Goal: Book appointment/travel/reservation

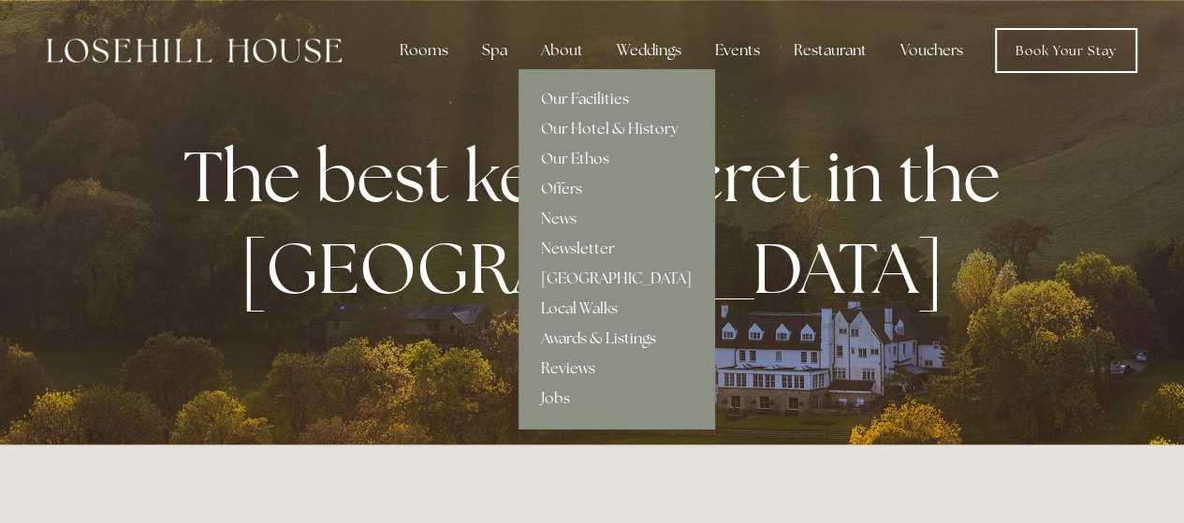
click at [594, 96] on link "Our Facilities" at bounding box center [616, 99] width 196 height 30
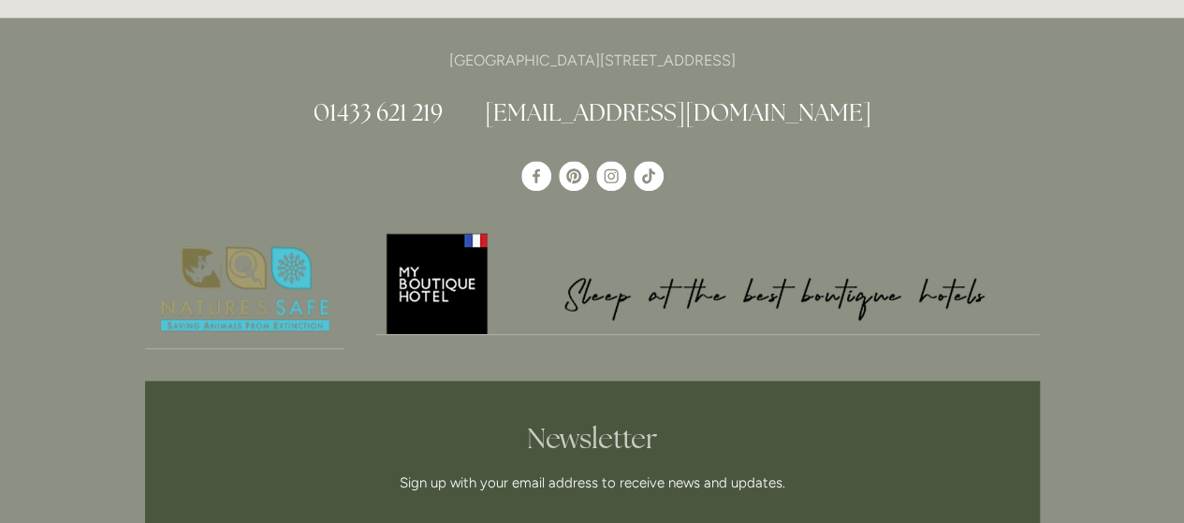
scroll to position [4305, 0]
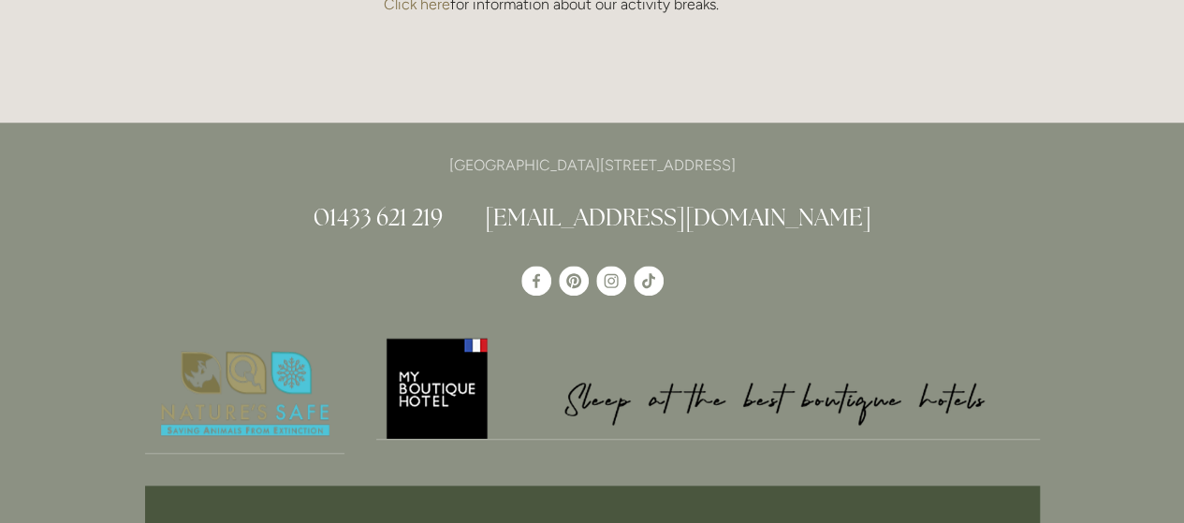
drag, startPoint x: 809, startPoint y: 140, endPoint x: 746, endPoint y: 140, distance: 62.7
click at [746, 153] on p "[GEOGRAPHIC_DATA][STREET_ADDRESS]" at bounding box center [592, 165] width 895 height 25
copy p "S33 6AF"
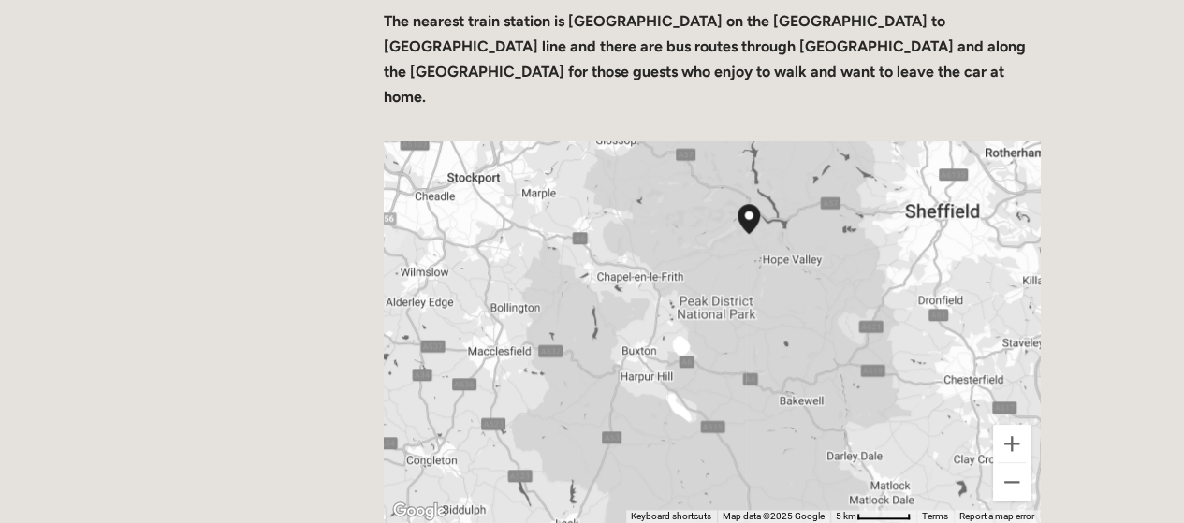
scroll to position [749, 0]
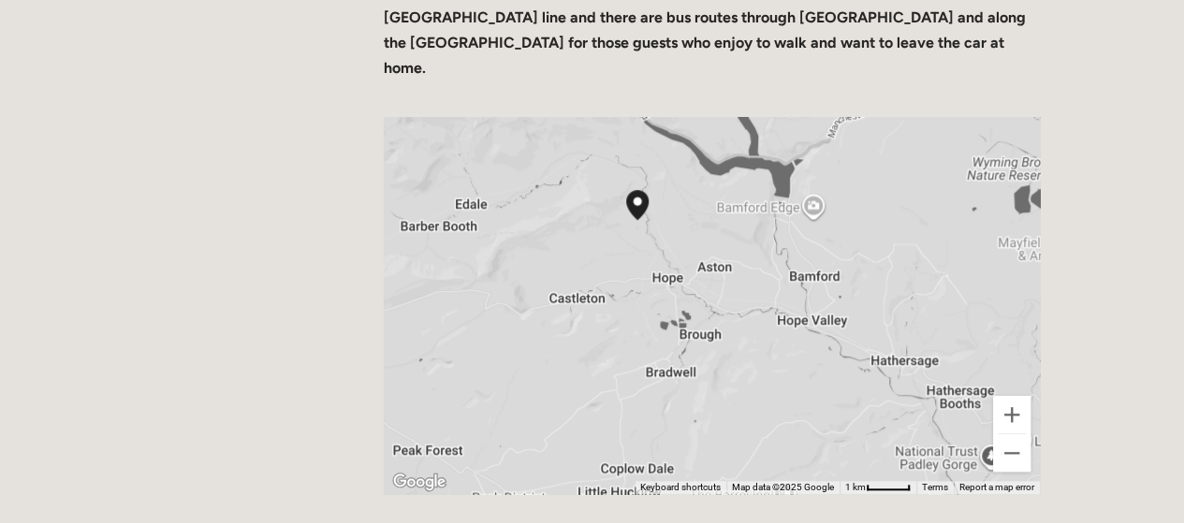
drag, startPoint x: 694, startPoint y: 154, endPoint x: 726, endPoint y: 301, distance: 150.3
click at [726, 301] on div at bounding box center [712, 303] width 656 height 382
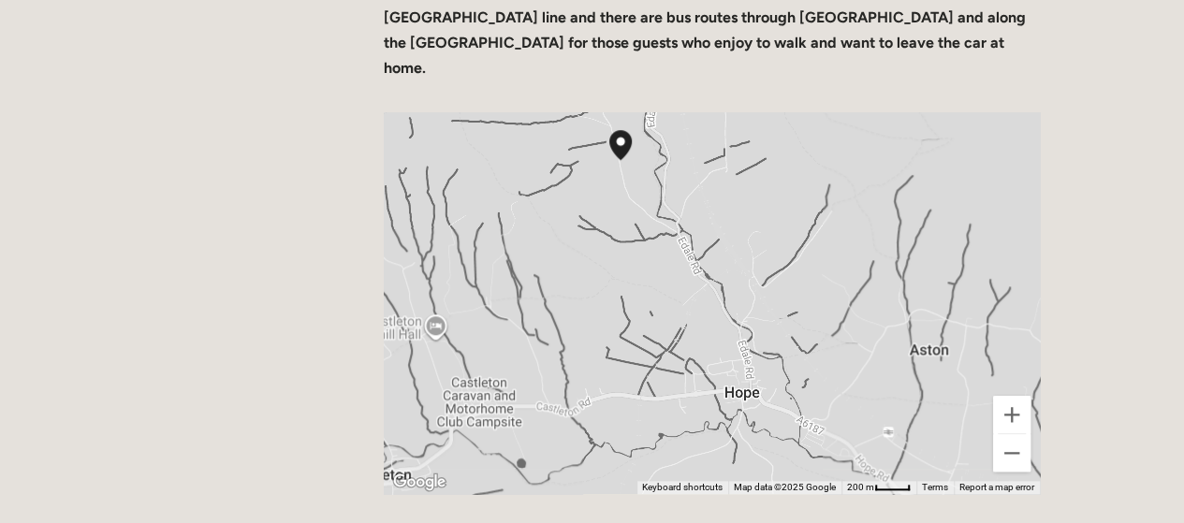
drag, startPoint x: 867, startPoint y: 283, endPoint x: 1043, endPoint y: 267, distance: 176.7
click at [1043, 267] on div "← Move left → Move right ↑ Move up ↓ Move down + Zoom in - Zoom out Home Jump l…" at bounding box center [712, 303] width 688 height 414
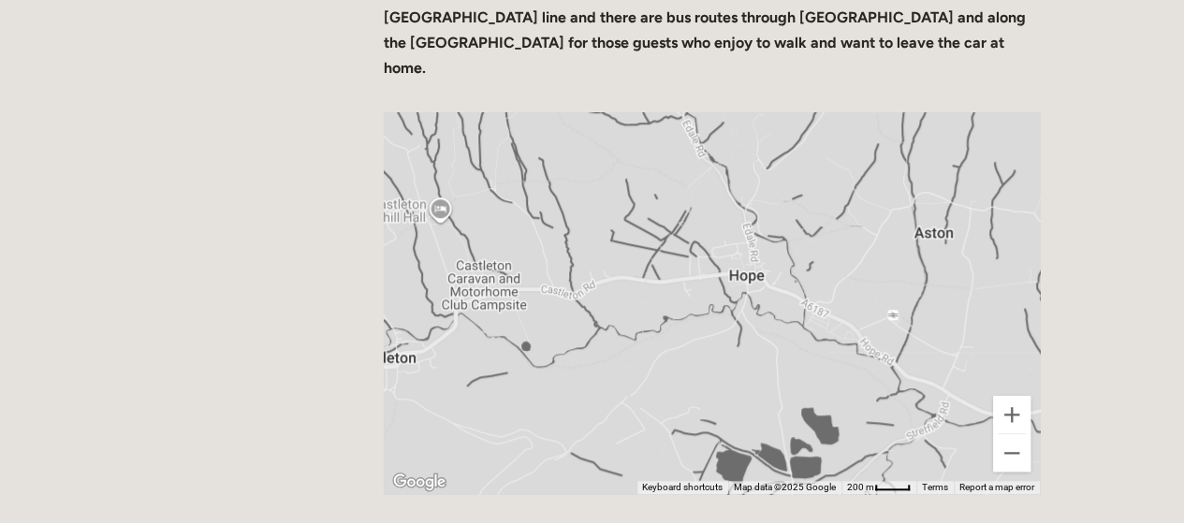
drag, startPoint x: 672, startPoint y: 319, endPoint x: 675, endPoint y: 167, distance: 152.6
click at [675, 167] on div at bounding box center [712, 303] width 656 height 382
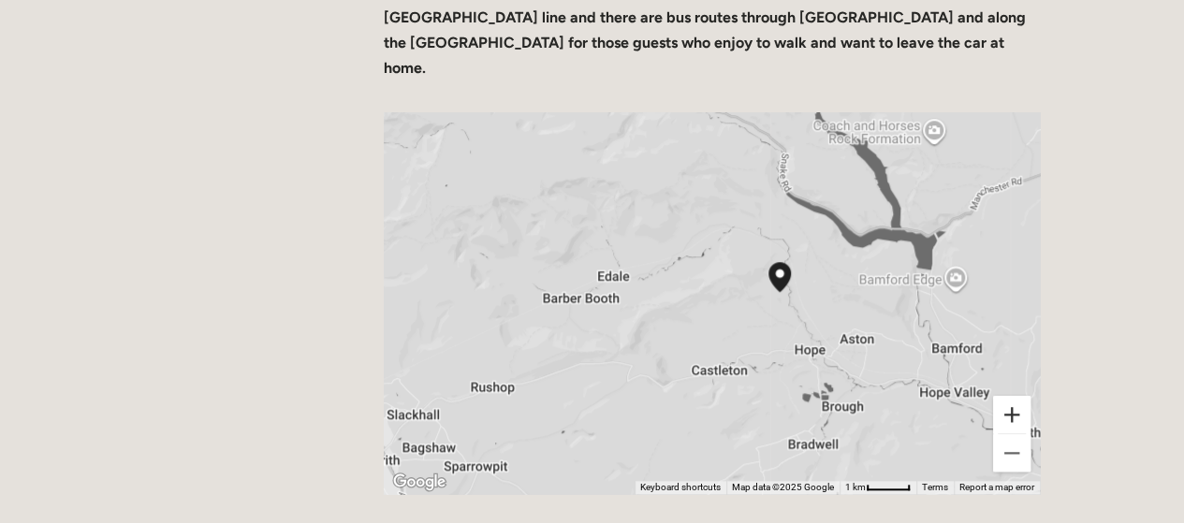
click at [1025, 396] on button "Zoom in" at bounding box center [1011, 414] width 37 height 37
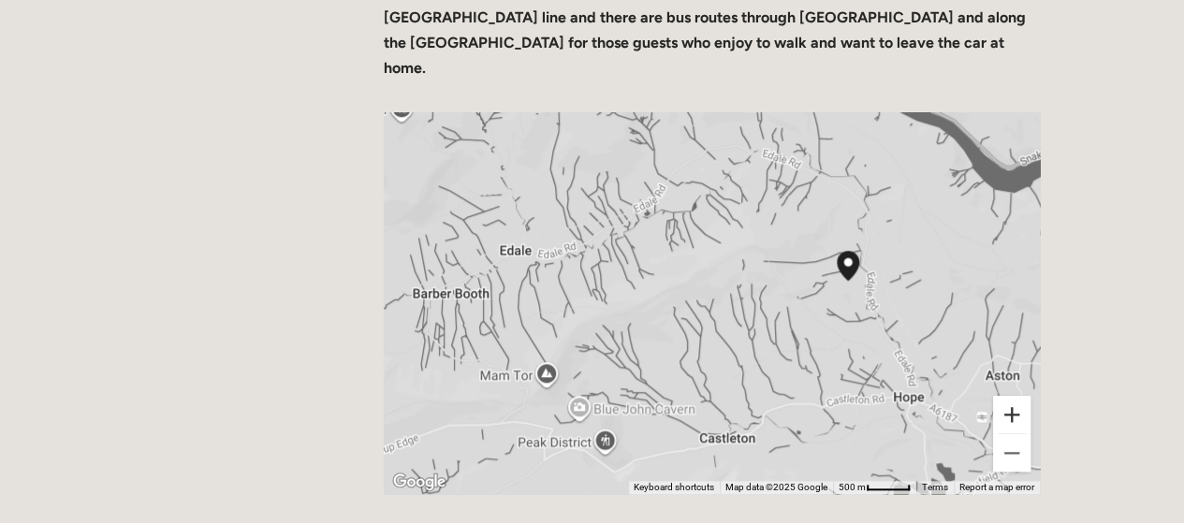
click at [1027, 396] on button "Zoom in" at bounding box center [1011, 414] width 37 height 37
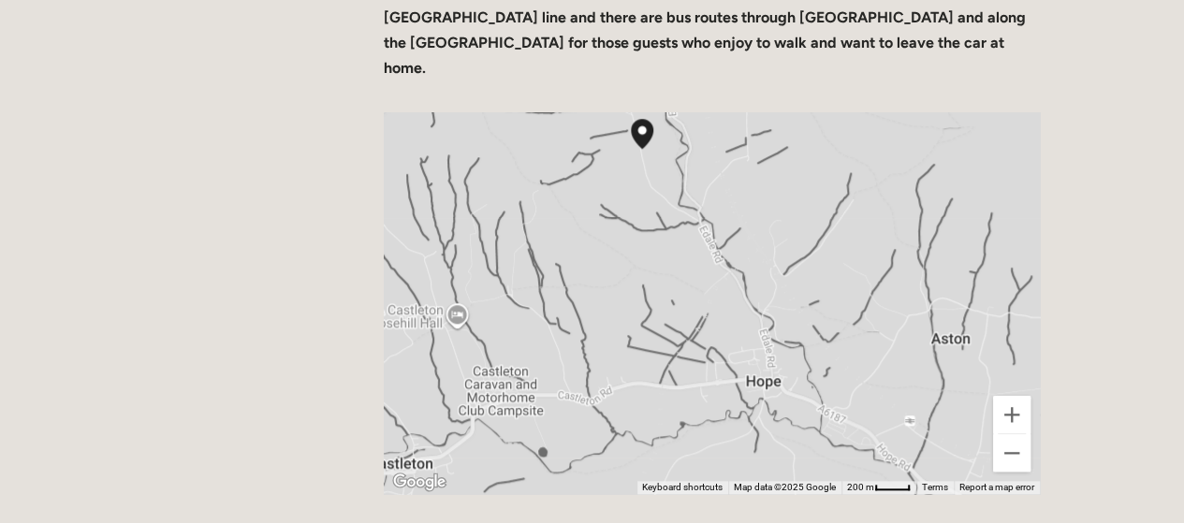
drag, startPoint x: 786, startPoint y: 167, endPoint x: 528, endPoint y: 138, distance: 259.9
click at [528, 138] on div at bounding box center [712, 303] width 656 height 382
click at [1020, 396] on button "Zoom in" at bounding box center [1011, 414] width 37 height 37
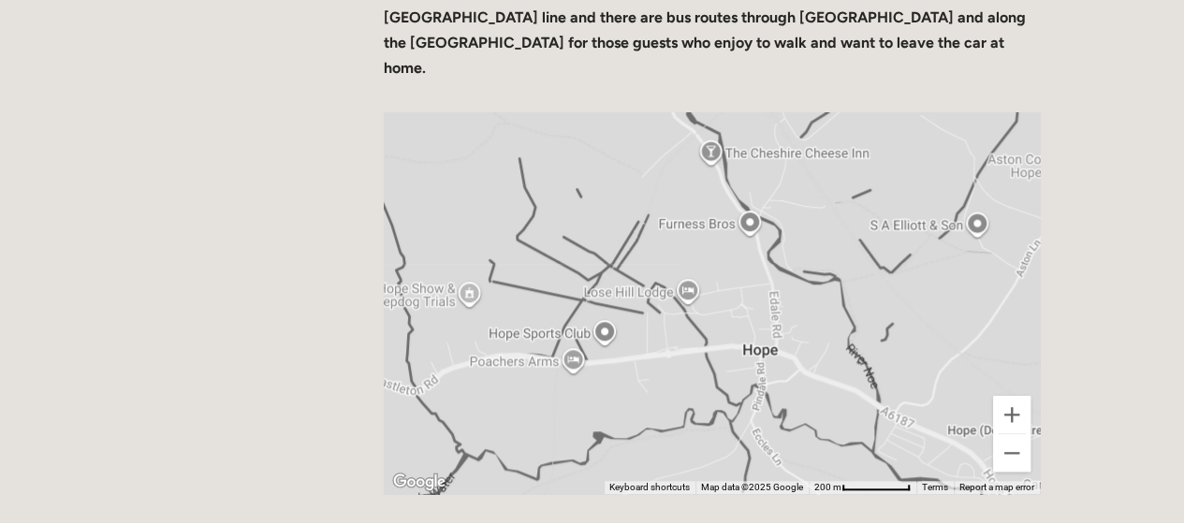
drag, startPoint x: 705, startPoint y: 255, endPoint x: 650, endPoint y: 151, distance: 117.2
click at [650, 151] on div at bounding box center [712, 303] width 656 height 382
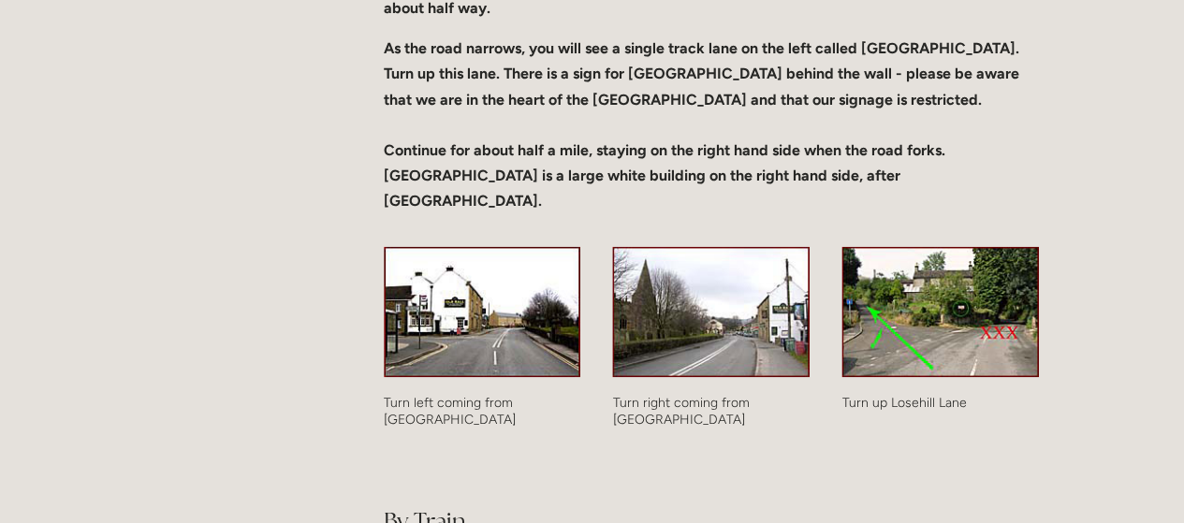
scroll to position [1497, 0]
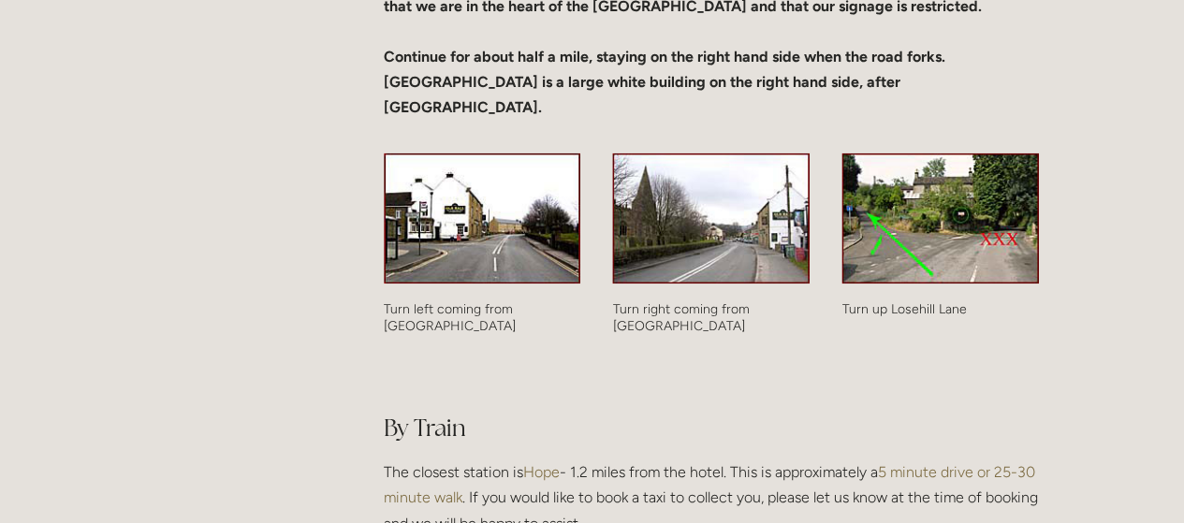
click at [953, 462] on link "5 minute drive or 25-30 minute walk" at bounding box center [711, 483] width 655 height 43
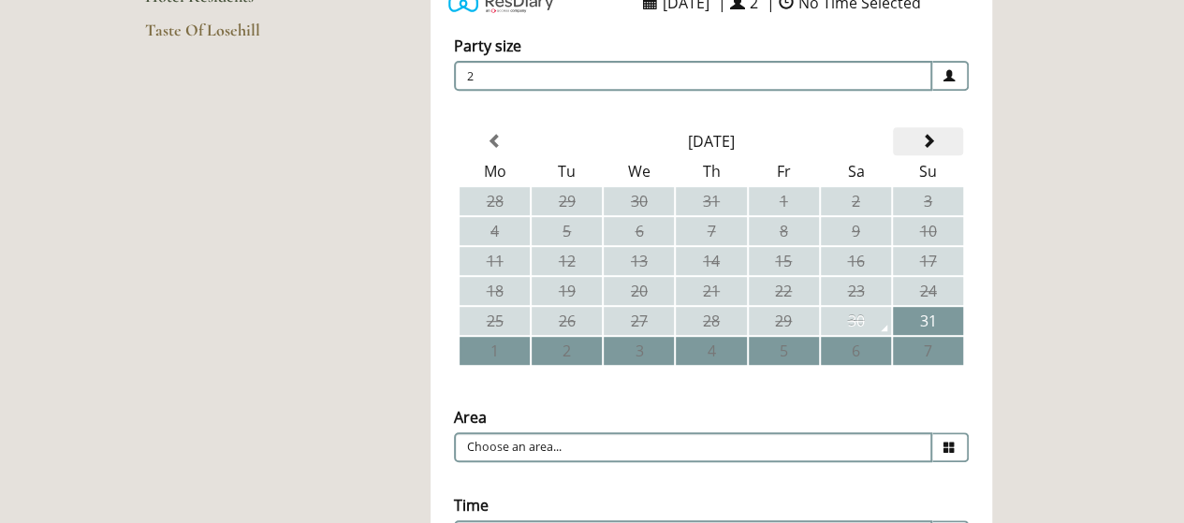
scroll to position [281, 0]
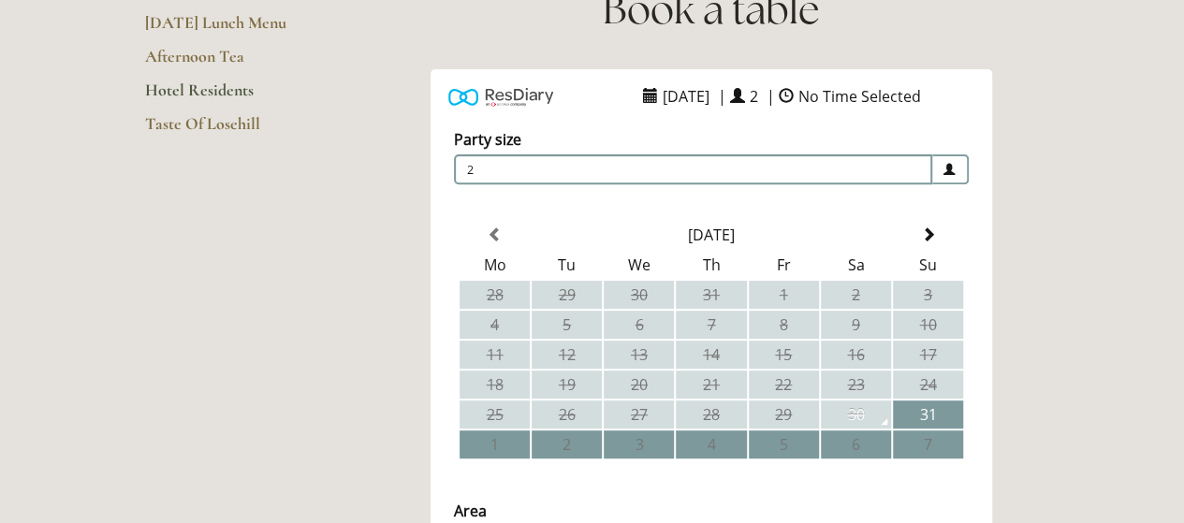
click at [930, 228] on span at bounding box center [927, 234] width 15 height 15
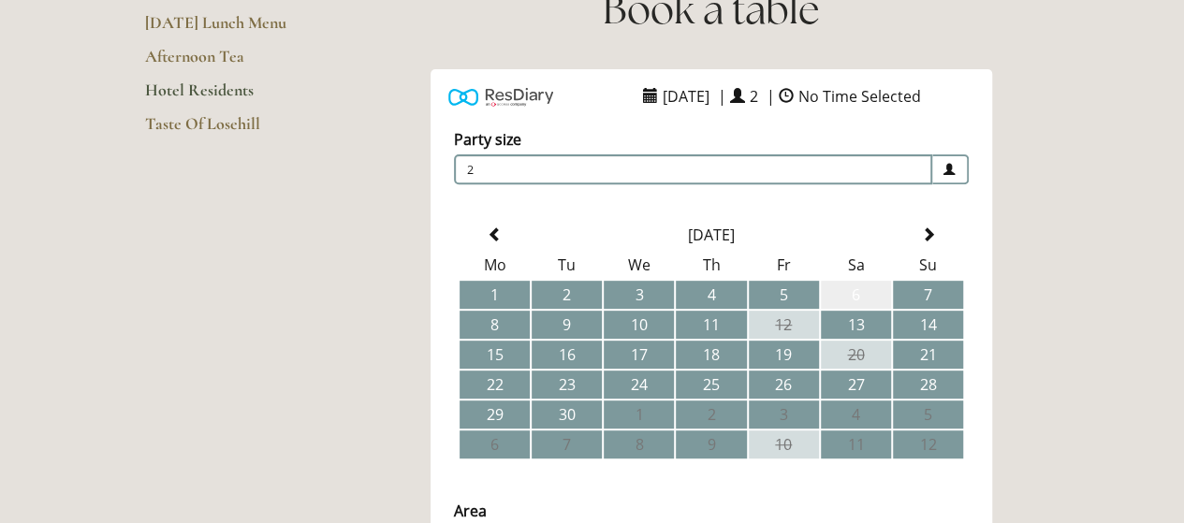
click at [866, 287] on td "6" at bounding box center [856, 295] width 70 height 28
click at [924, 170] on span "2" at bounding box center [693, 169] width 478 height 30
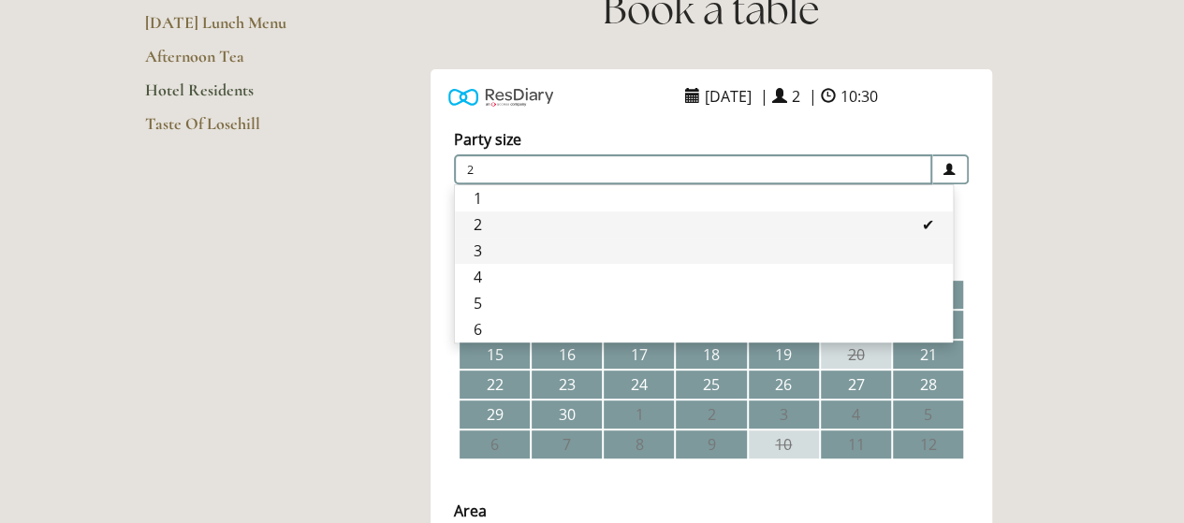
click at [518, 241] on li "3" at bounding box center [704, 251] width 498 height 26
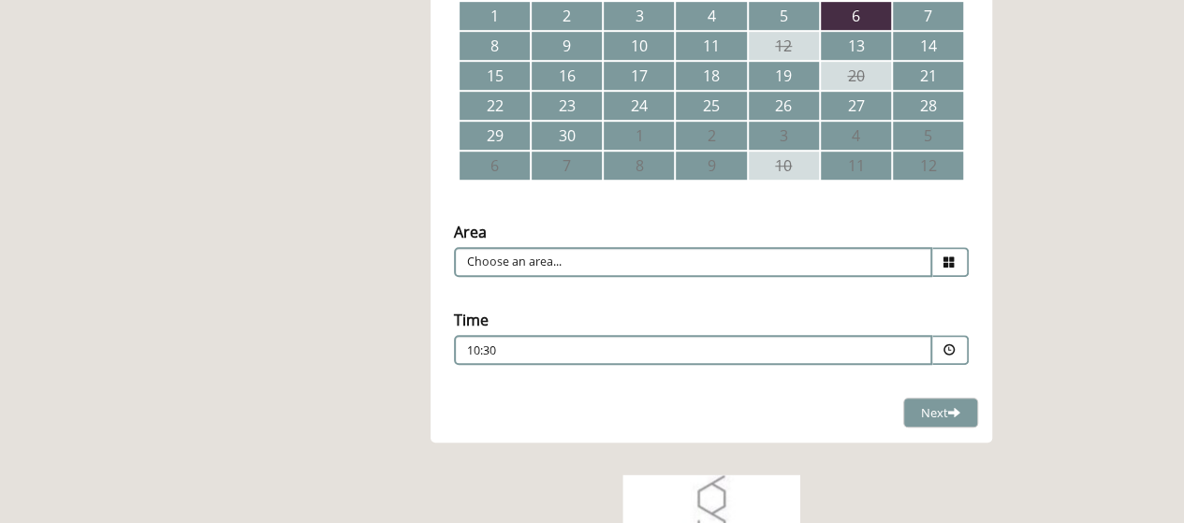
scroll to position [561, 0]
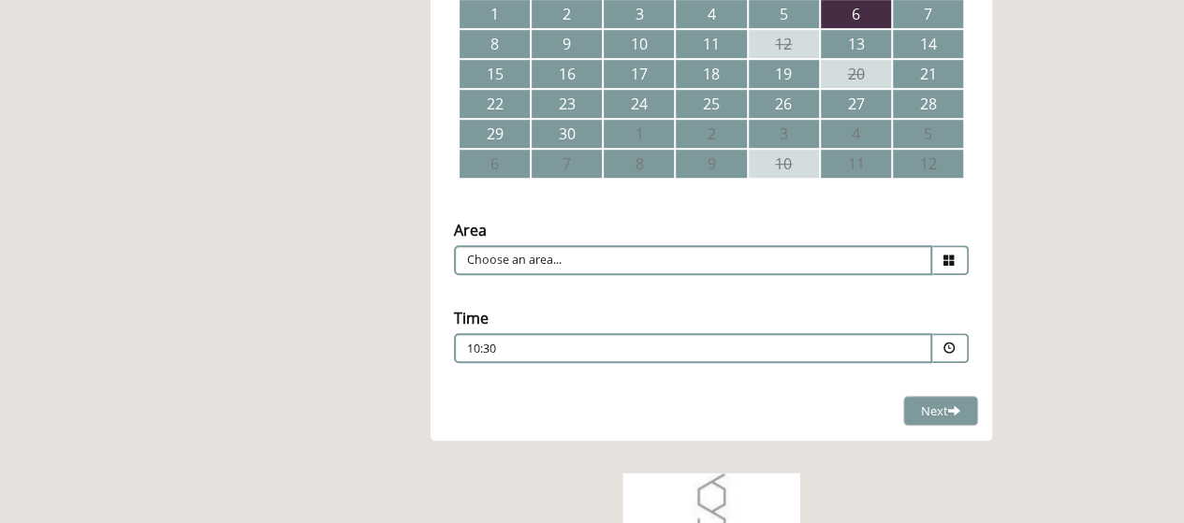
click at [949, 257] on icon at bounding box center [949, 261] width 12 height 12
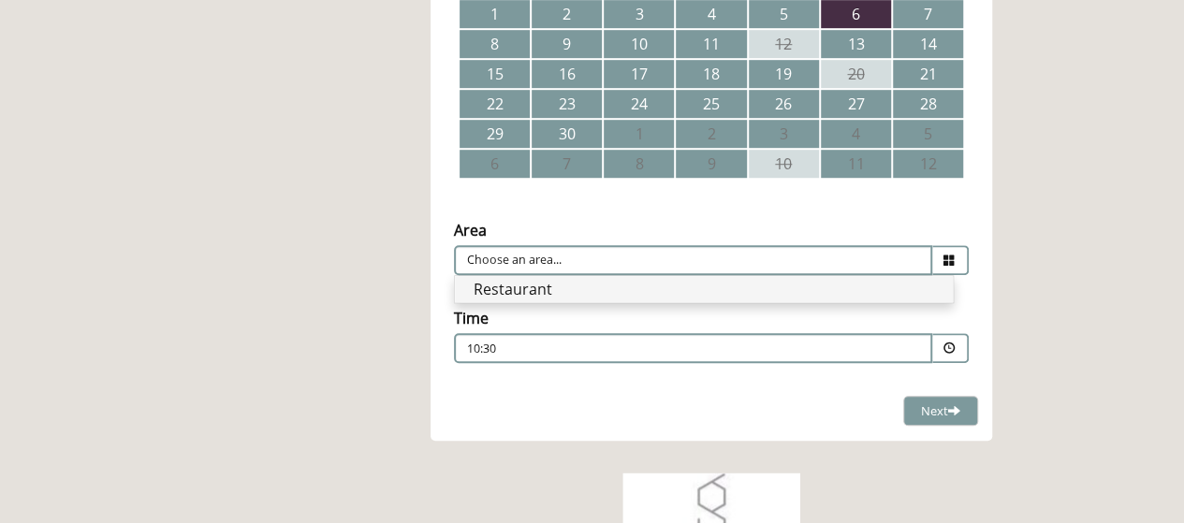
click at [672, 287] on li "Restaurant" at bounding box center [704, 289] width 498 height 26
type input "Restaurant"
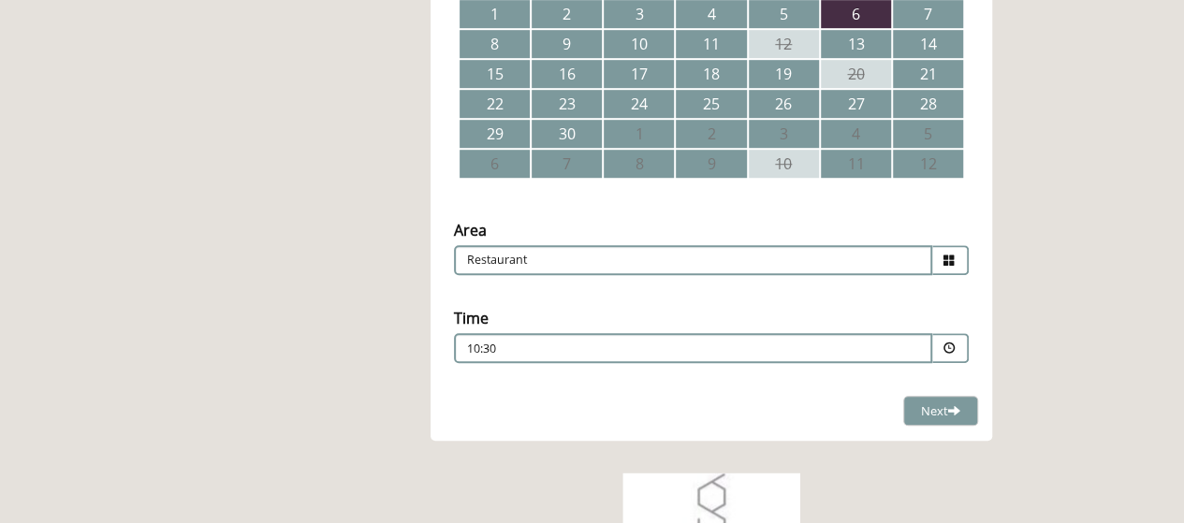
click at [950, 343] on span at bounding box center [949, 349] width 12 height 12
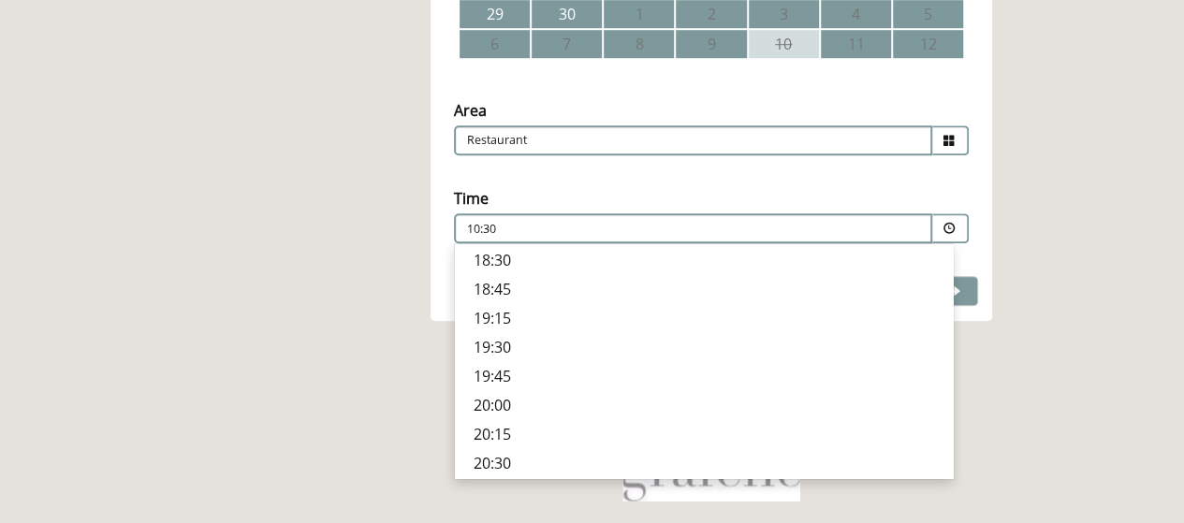
scroll to position [749, 0]
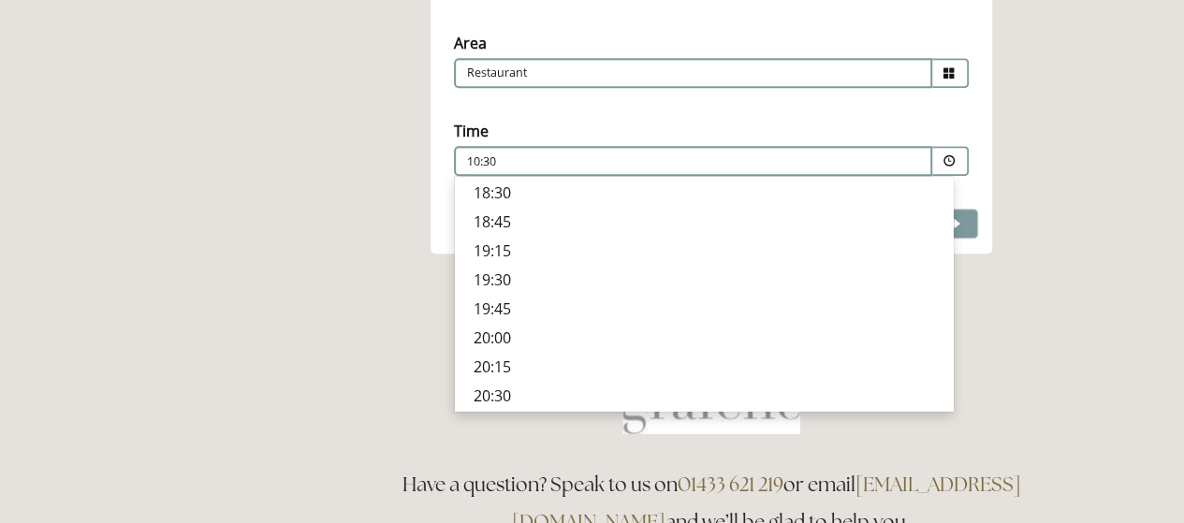
click at [541, 276] on p "19:30" at bounding box center [704, 280] width 460 height 21
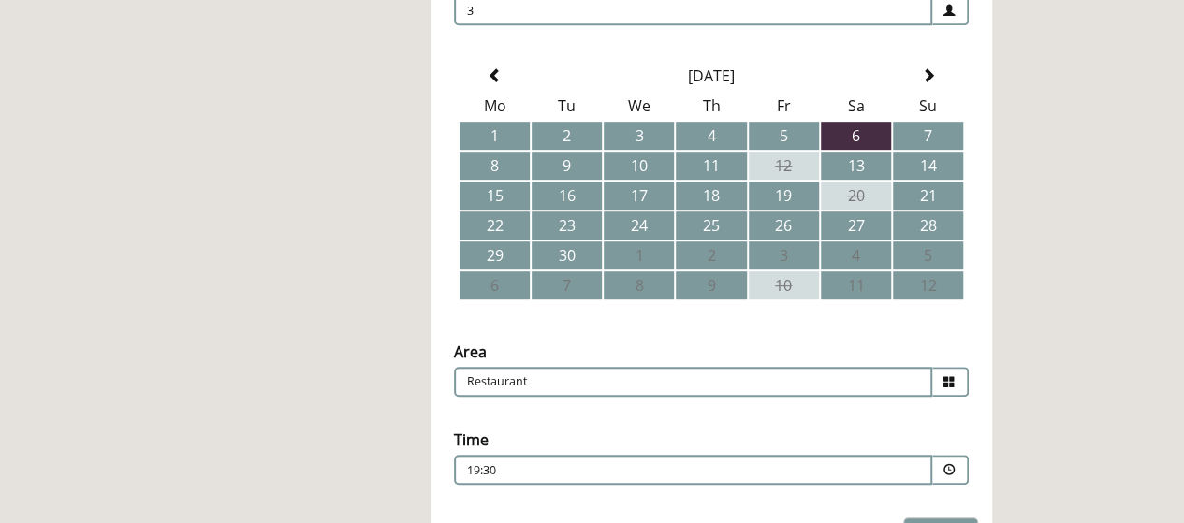
scroll to position [468, 0]
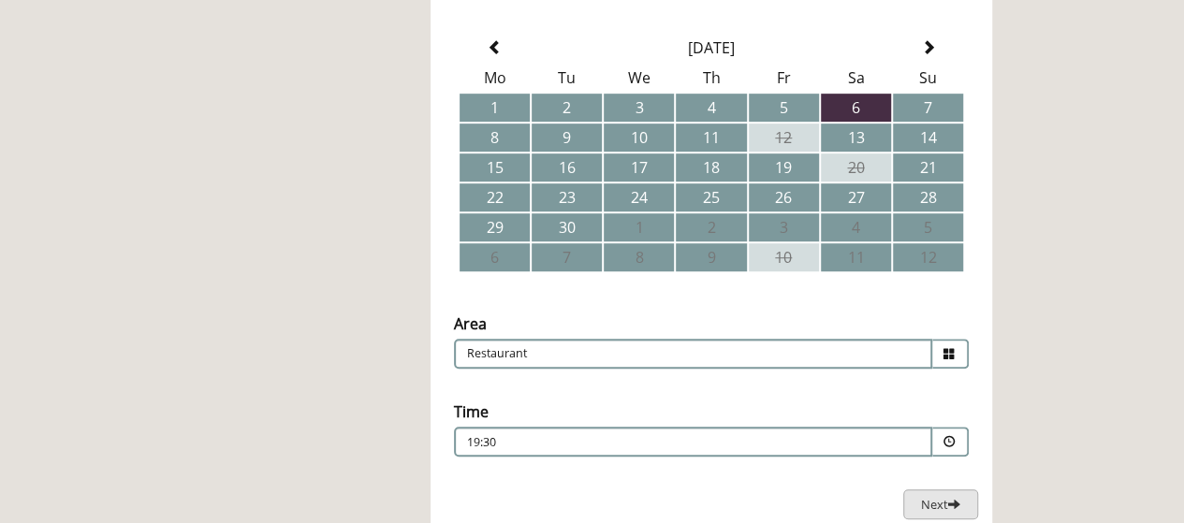
click at [951, 507] on span at bounding box center [954, 504] width 12 height 12
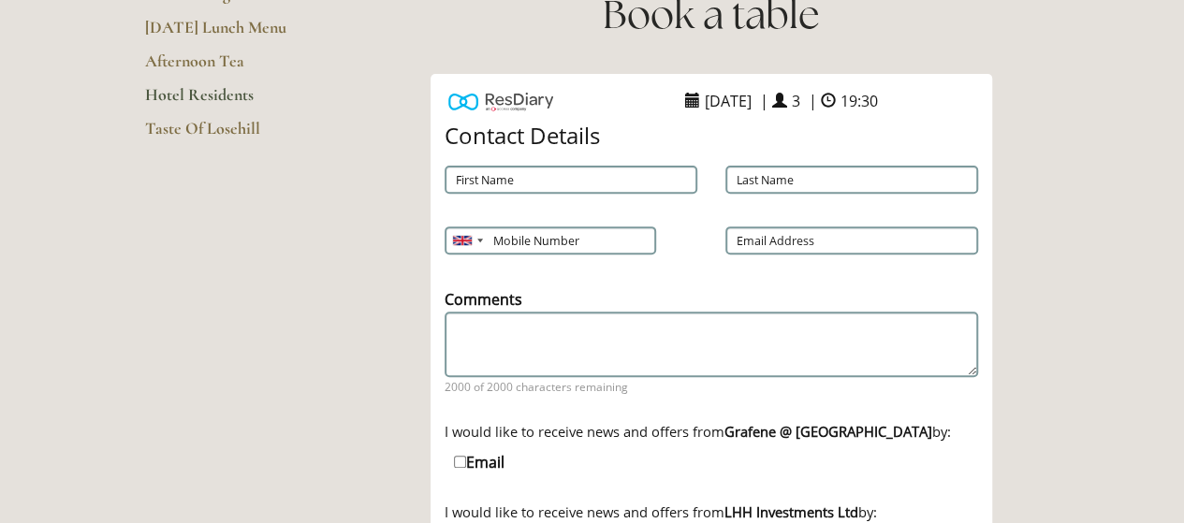
scroll to position [273, 0]
